Goal: Task Accomplishment & Management: Manage account settings

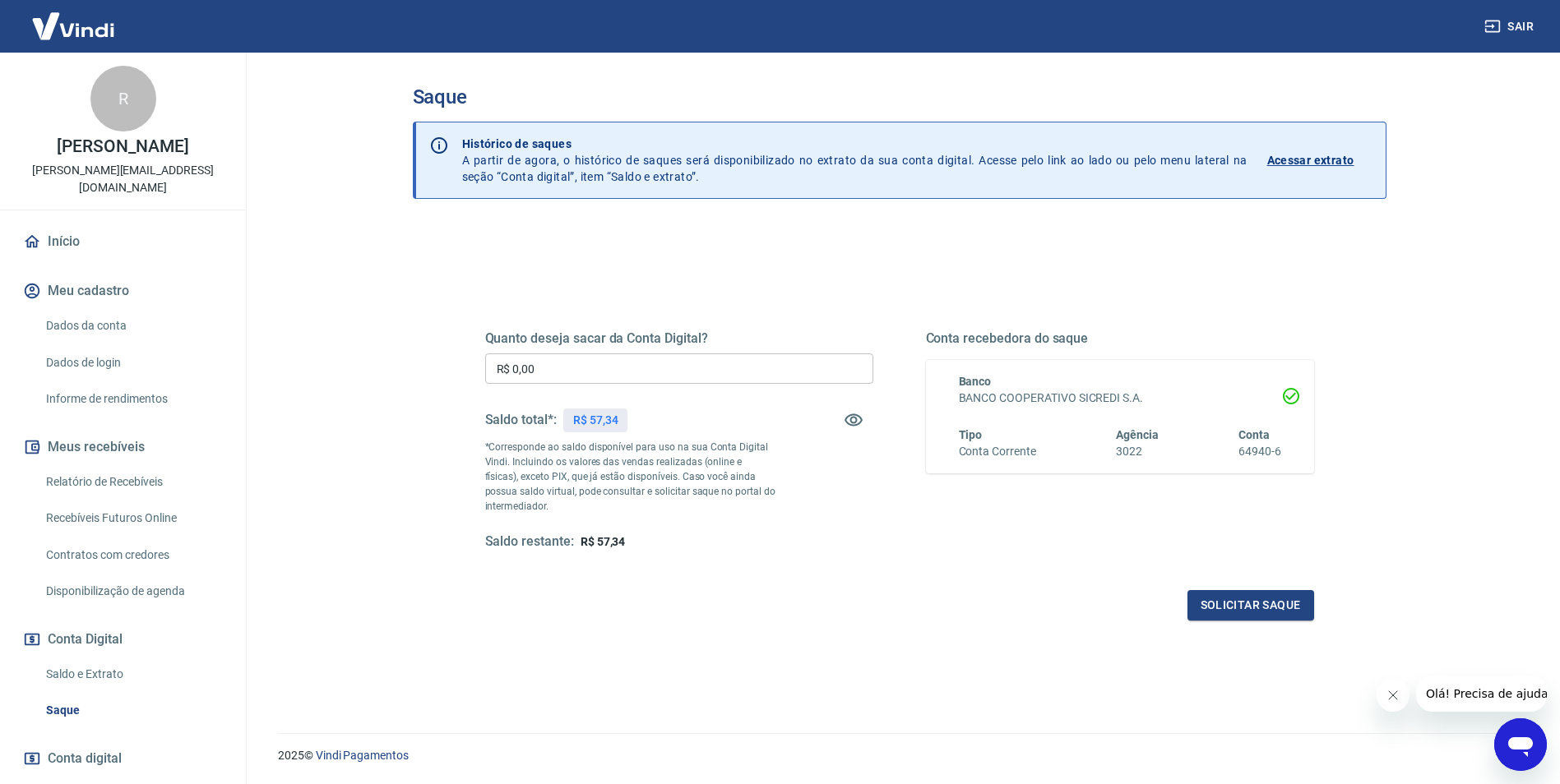
click at [728, 540] on div "Saldo restante: R$ 57,34" at bounding box center [679, 542] width 388 height 17
drag, startPoint x: 556, startPoint y: 366, endPoint x: 478, endPoint y: 370, distance: 78.1
click at [478, 370] on div "Quanto deseja sacar da Conta Digital? R$ 0,00 ​ Saldo total*: R$ 57,34 *Corresp…" at bounding box center [900, 449] width 869 height 382
type input "R$ 57,34"
click at [1230, 609] on button "Solicitar saque" at bounding box center [1251, 605] width 127 height 30
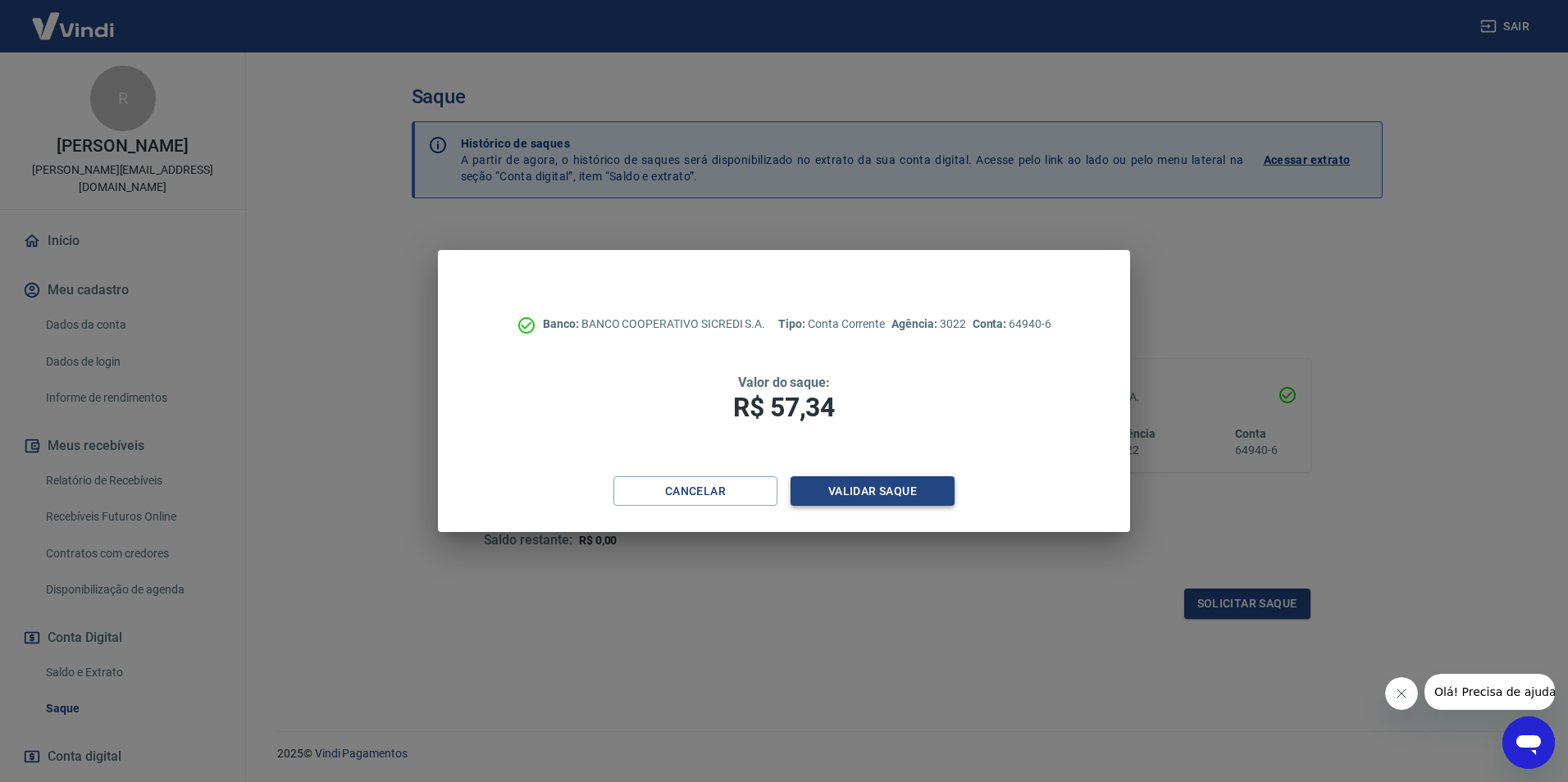
click at [864, 491] on button "Validar saque" at bounding box center [872, 491] width 164 height 30
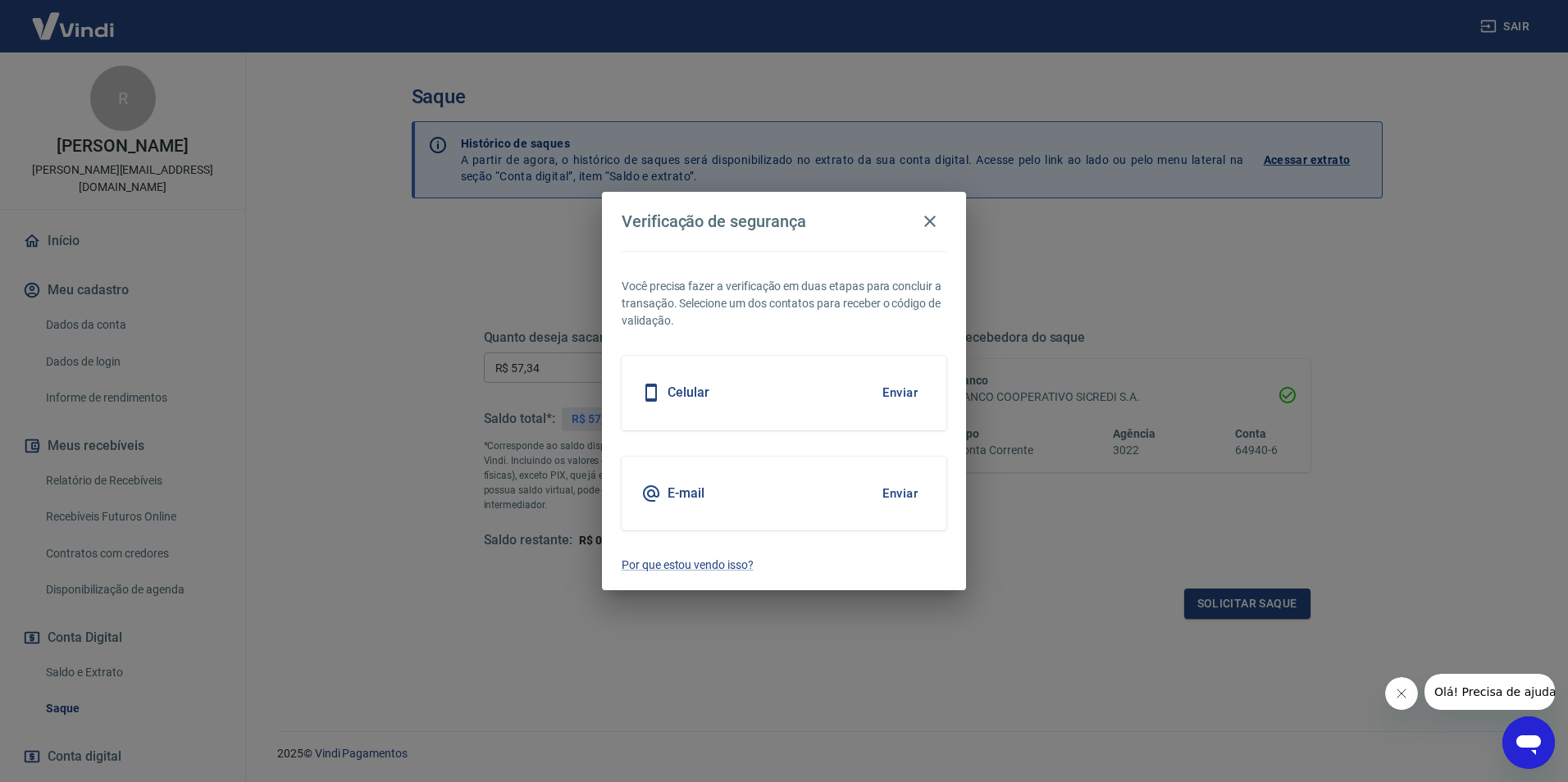
click at [905, 396] on button "Enviar" at bounding box center [900, 393] width 53 height 35
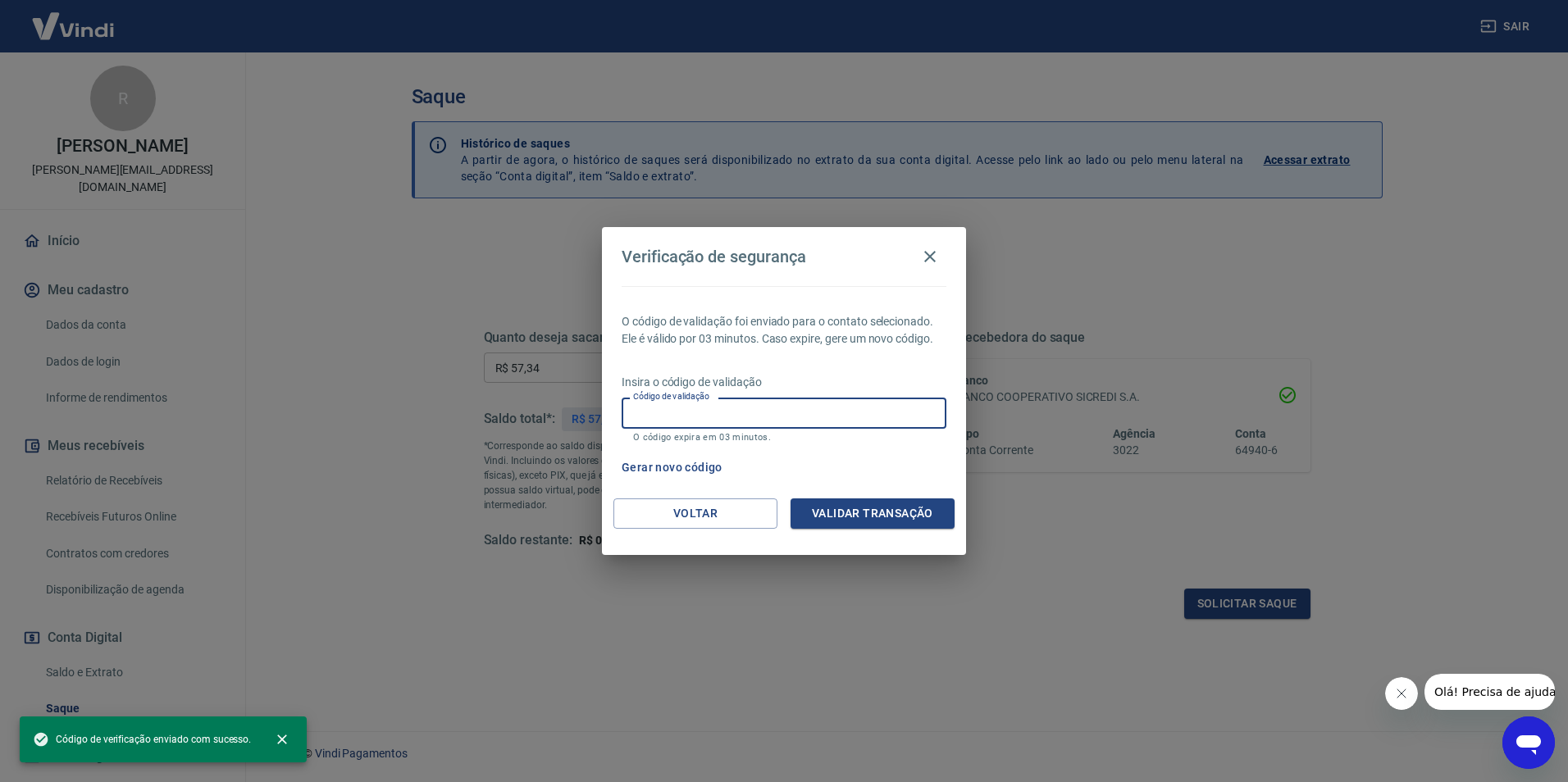
click at [712, 415] on input "Código de validação" at bounding box center [784, 412] width 325 height 30
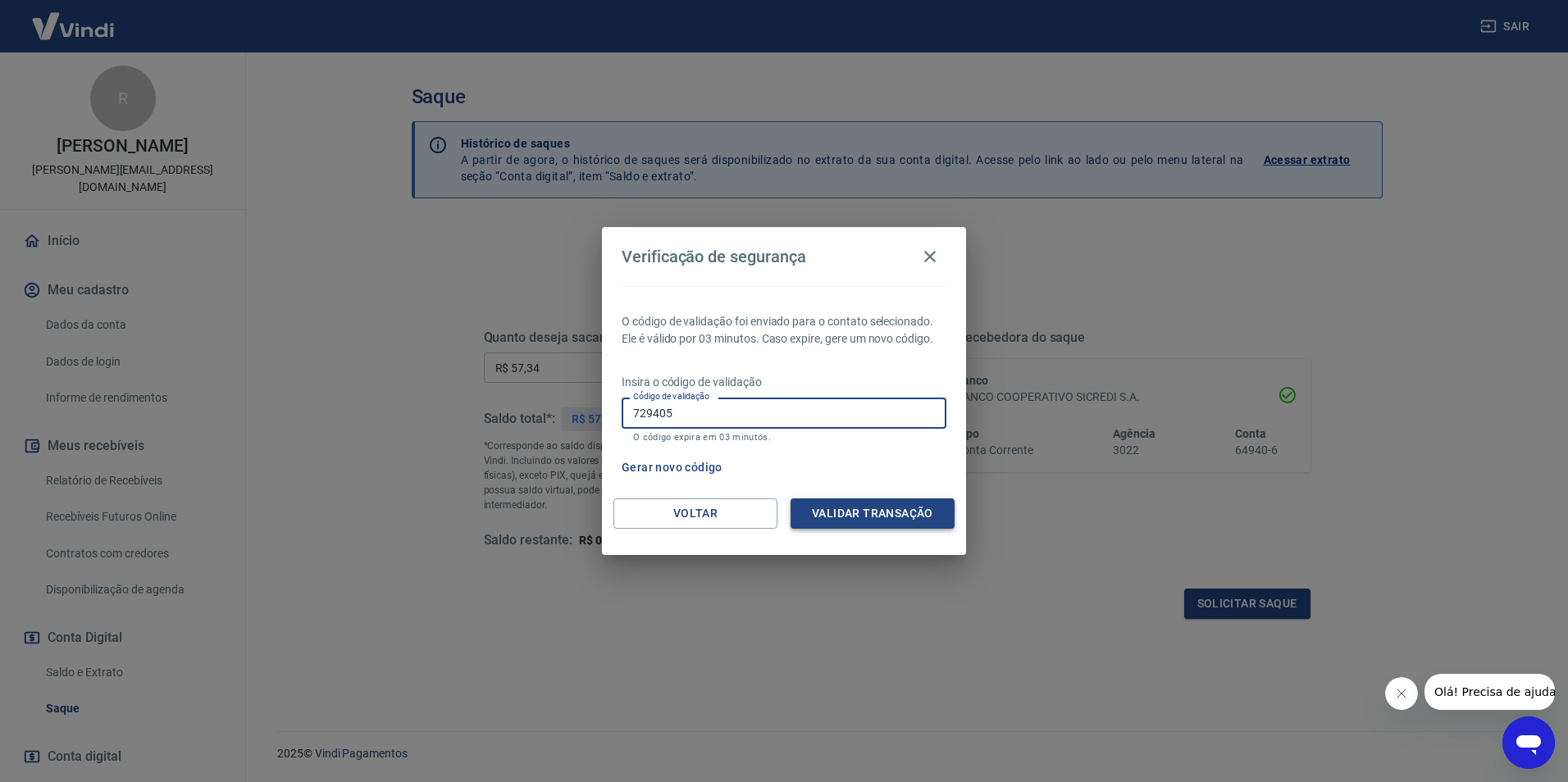
type input "729405"
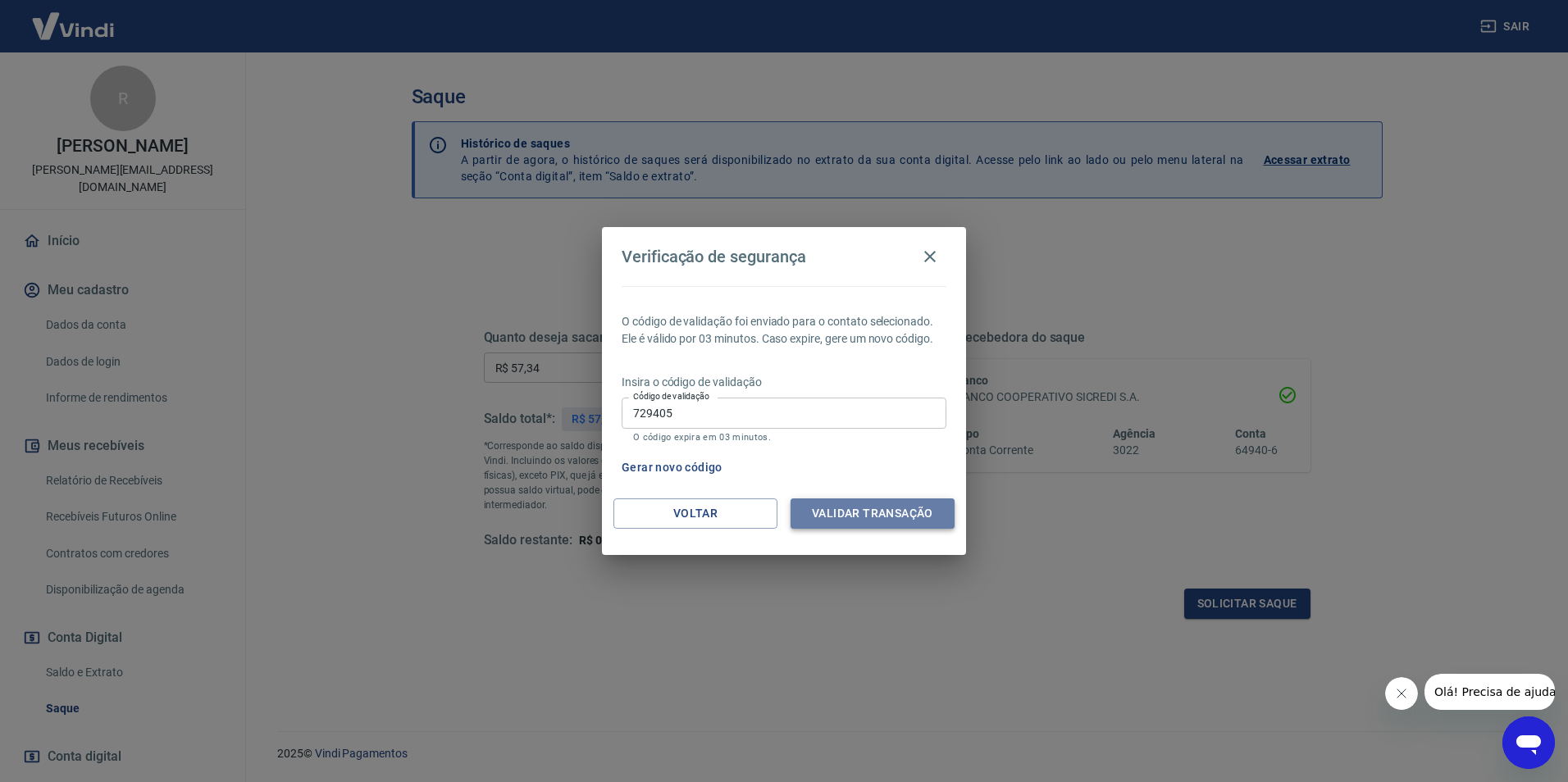
click at [852, 505] on button "Validar transação" at bounding box center [872, 514] width 164 height 30
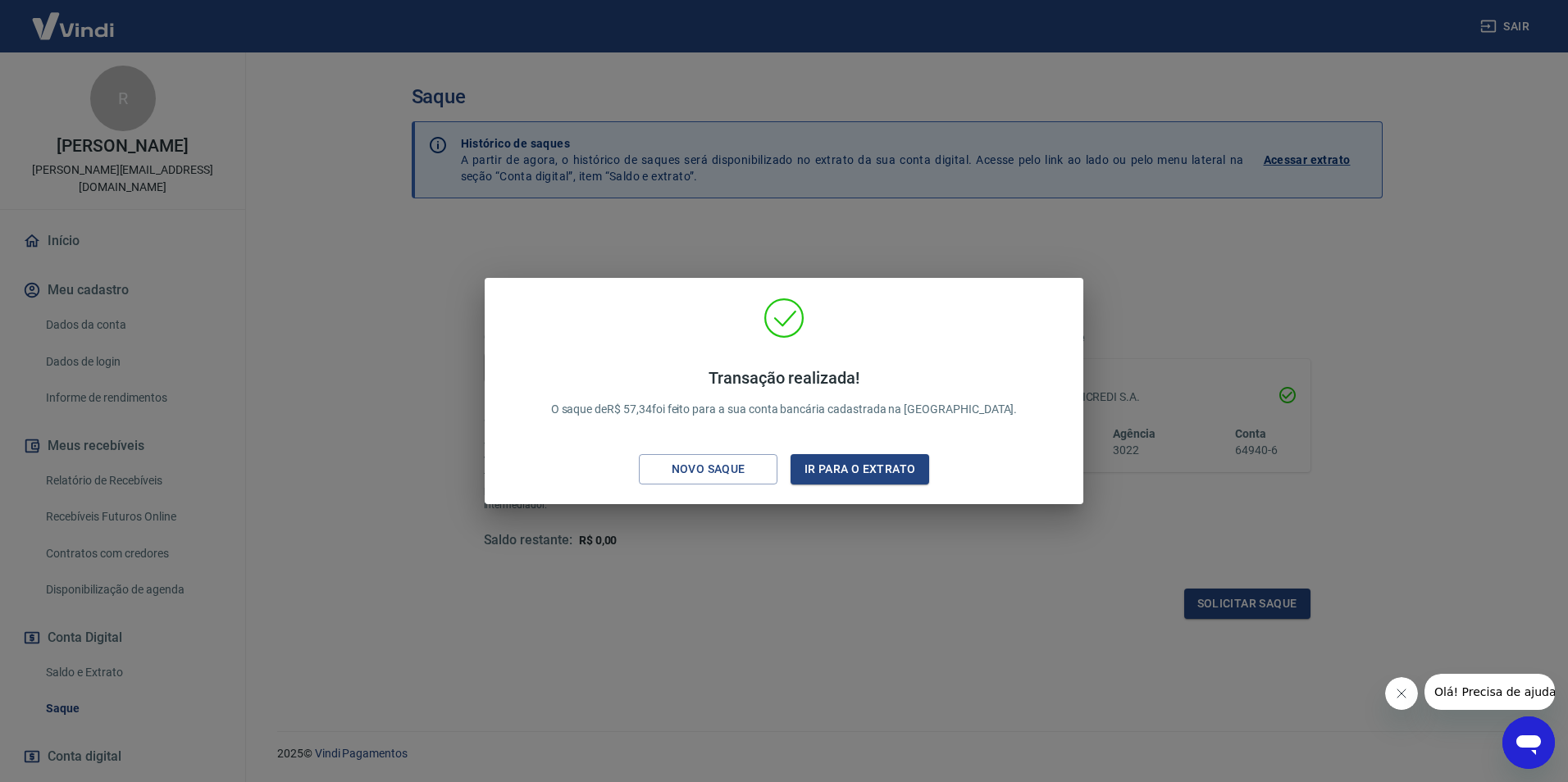
click at [996, 637] on div "Transação realizada! O saque de R$ 57,34 foi feito para a sua conta bancária ca…" at bounding box center [784, 391] width 1568 height 782
